Goal: Task Accomplishment & Management: Manage account settings

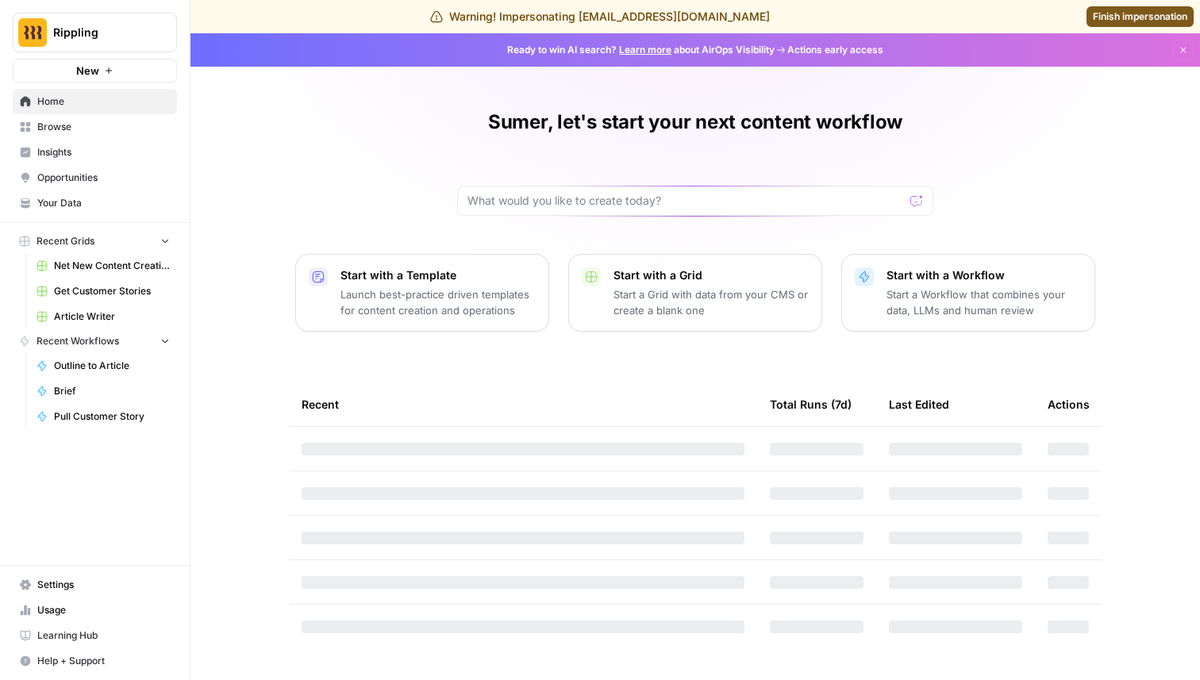
click at [111, 46] on button "Rippling" at bounding box center [95, 33] width 164 height 40
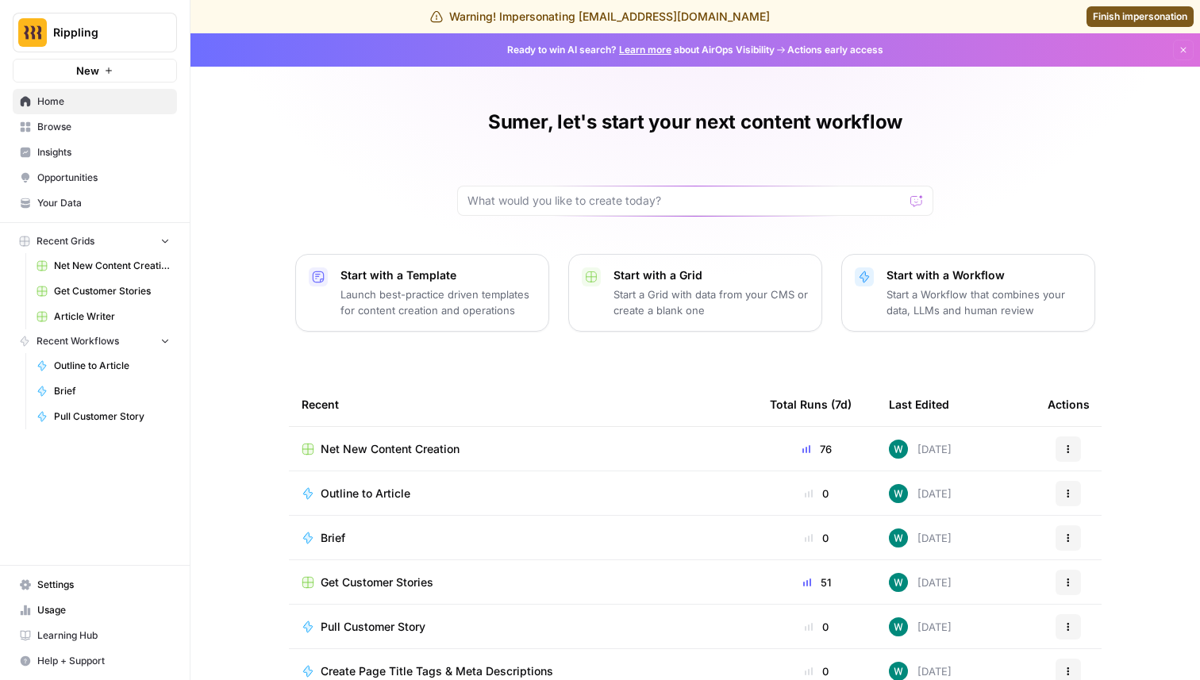
click at [363, 132] on div "Sumer, let's start your next content workflow Start with a Template Launch best…" at bounding box center [694, 398] width 1009 height 730
click at [75, 575] on link "Settings" at bounding box center [95, 584] width 164 height 25
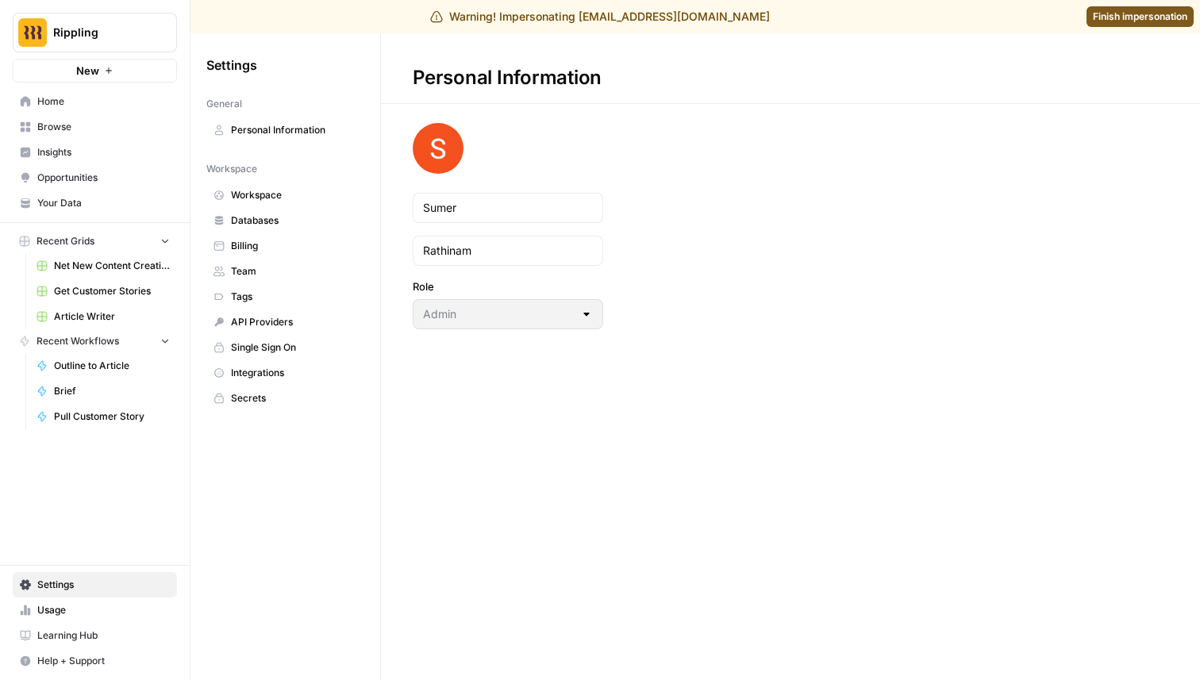
click at [276, 280] on link "Team" at bounding box center [285, 271] width 158 height 25
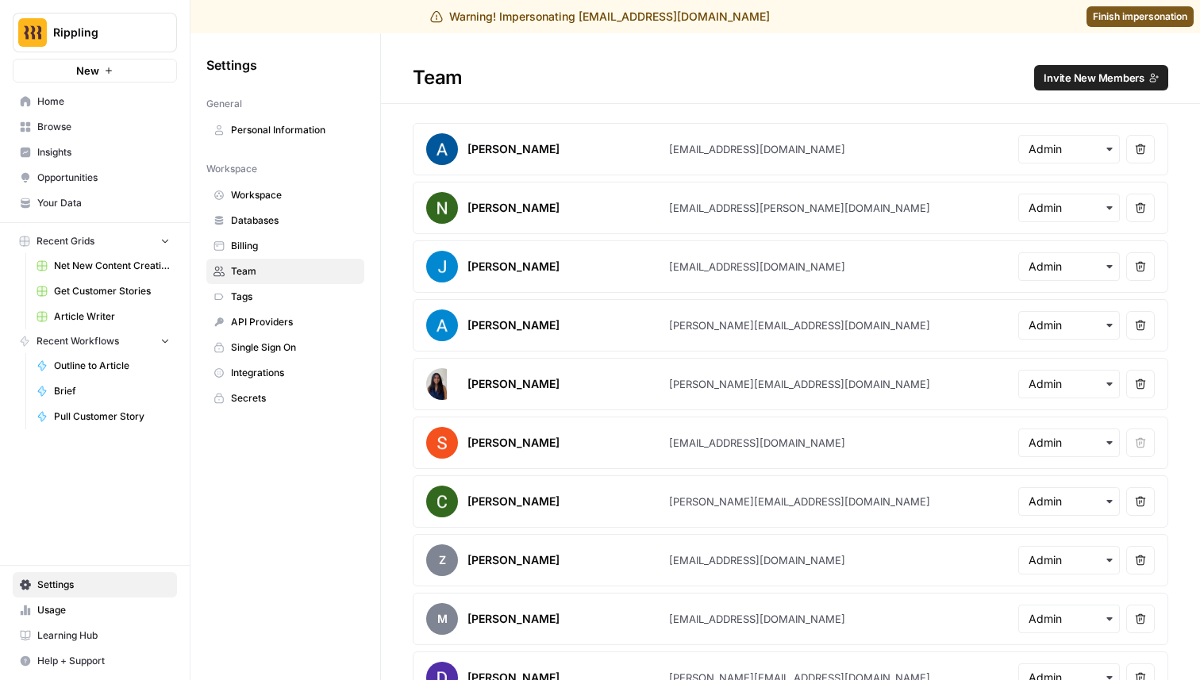
click at [1102, 88] on button "Invite New Members" at bounding box center [1101, 77] width 134 height 25
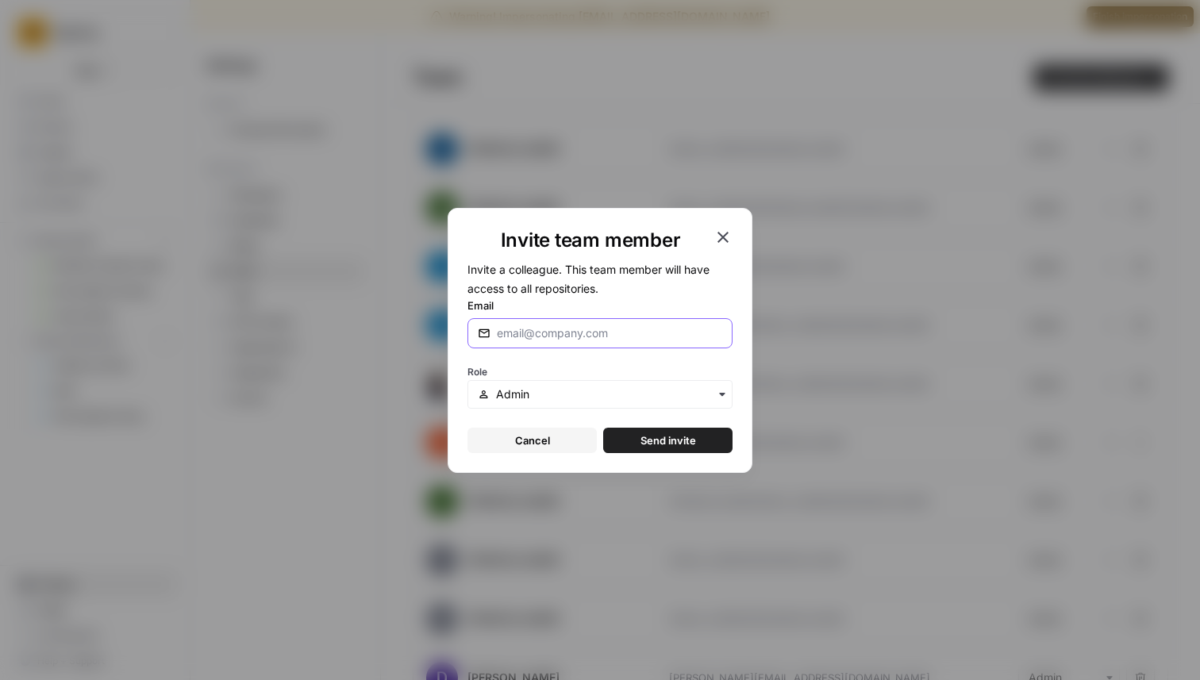
click at [594, 331] on input "Email" at bounding box center [609, 333] width 225 height 16
type input "[PERSON_NAME][EMAIL_ADDRESS][DOMAIN_NAME]"
click at [690, 440] on span "Send invite" at bounding box center [668, 441] width 56 height 16
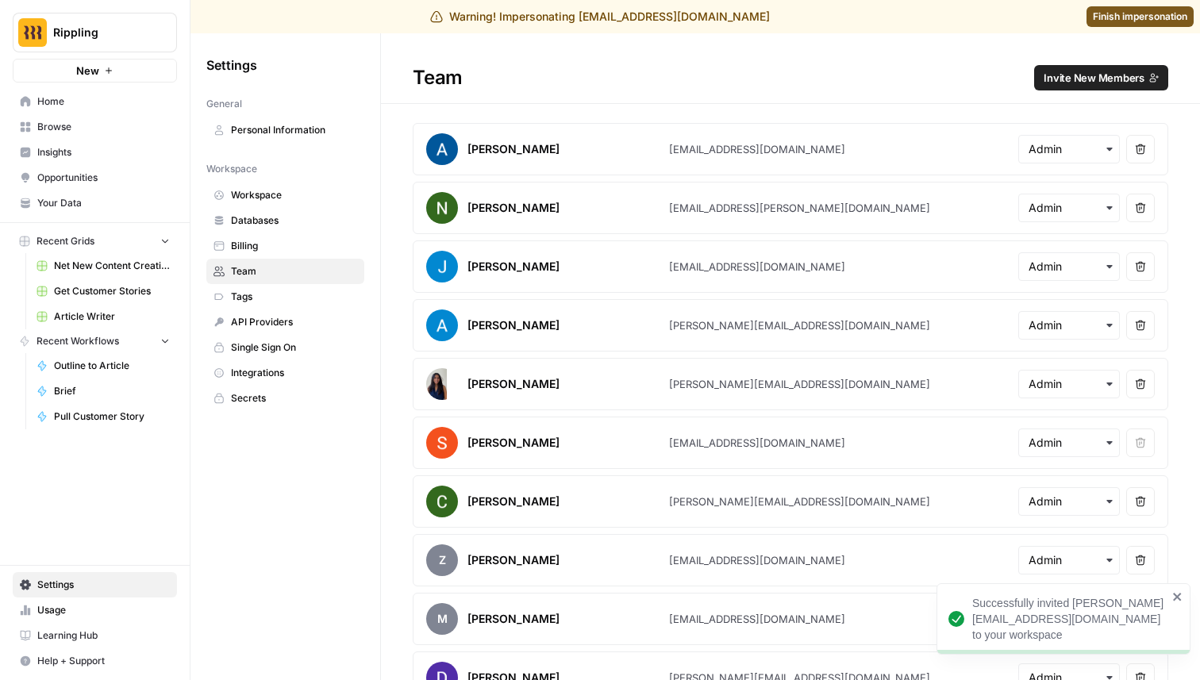
click at [110, 142] on link "Insights" at bounding box center [95, 152] width 164 height 25
